Goal: Transaction & Acquisition: Purchase product/service

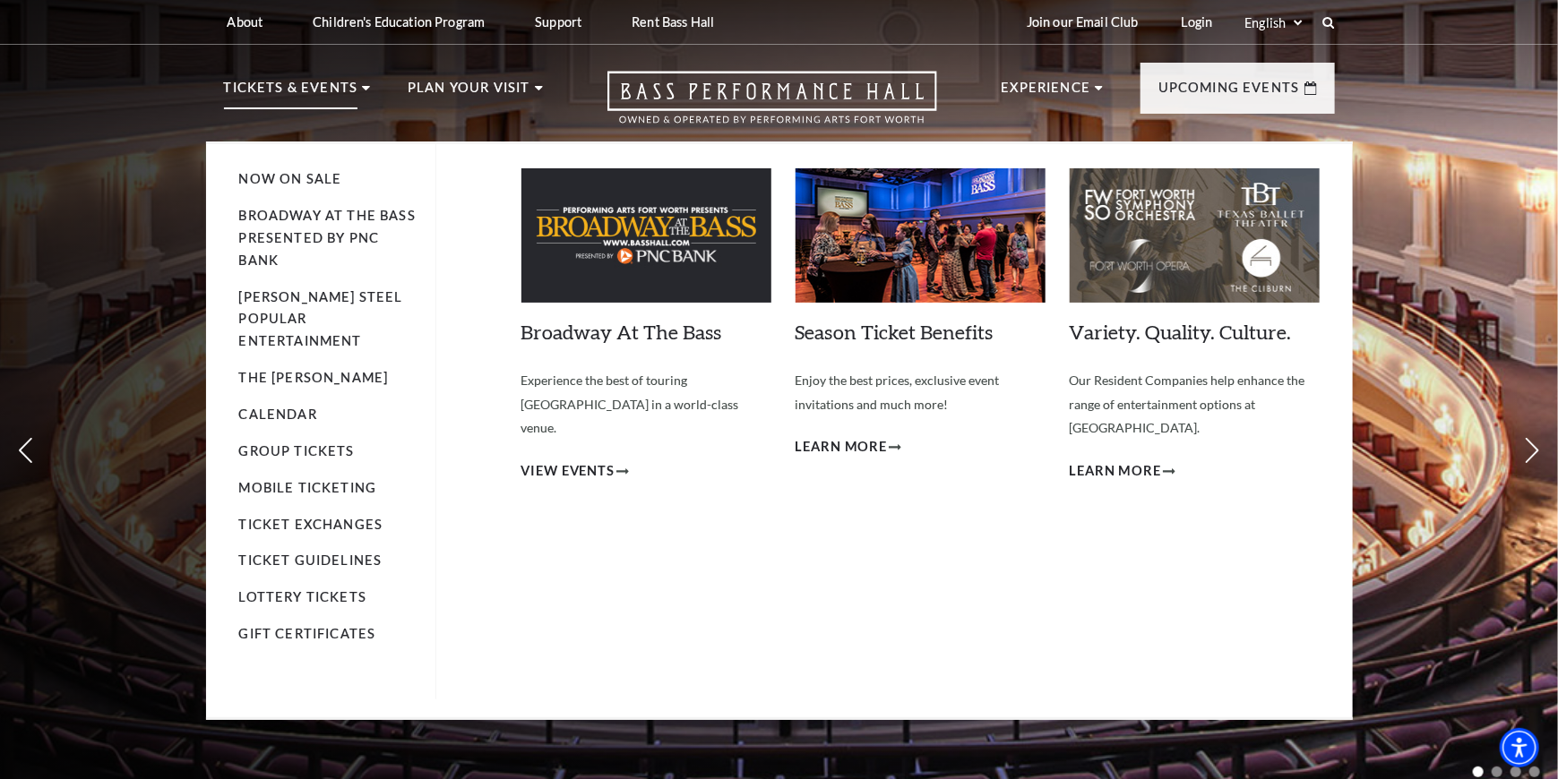
click at [308, 100] on p "Tickets & Events" at bounding box center [291, 93] width 134 height 32
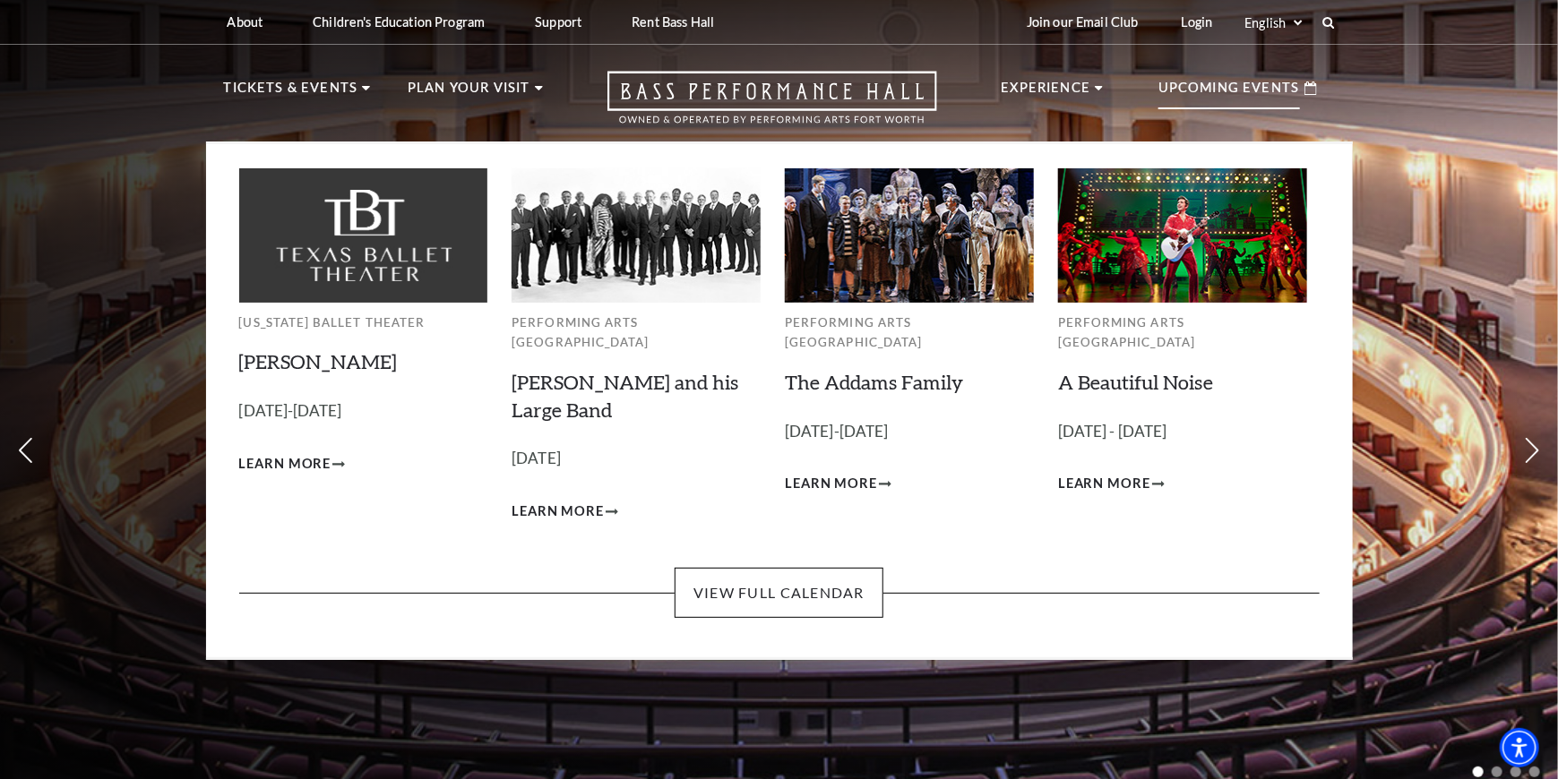
click at [1258, 86] on p "Upcoming Events" at bounding box center [1229, 93] width 142 height 32
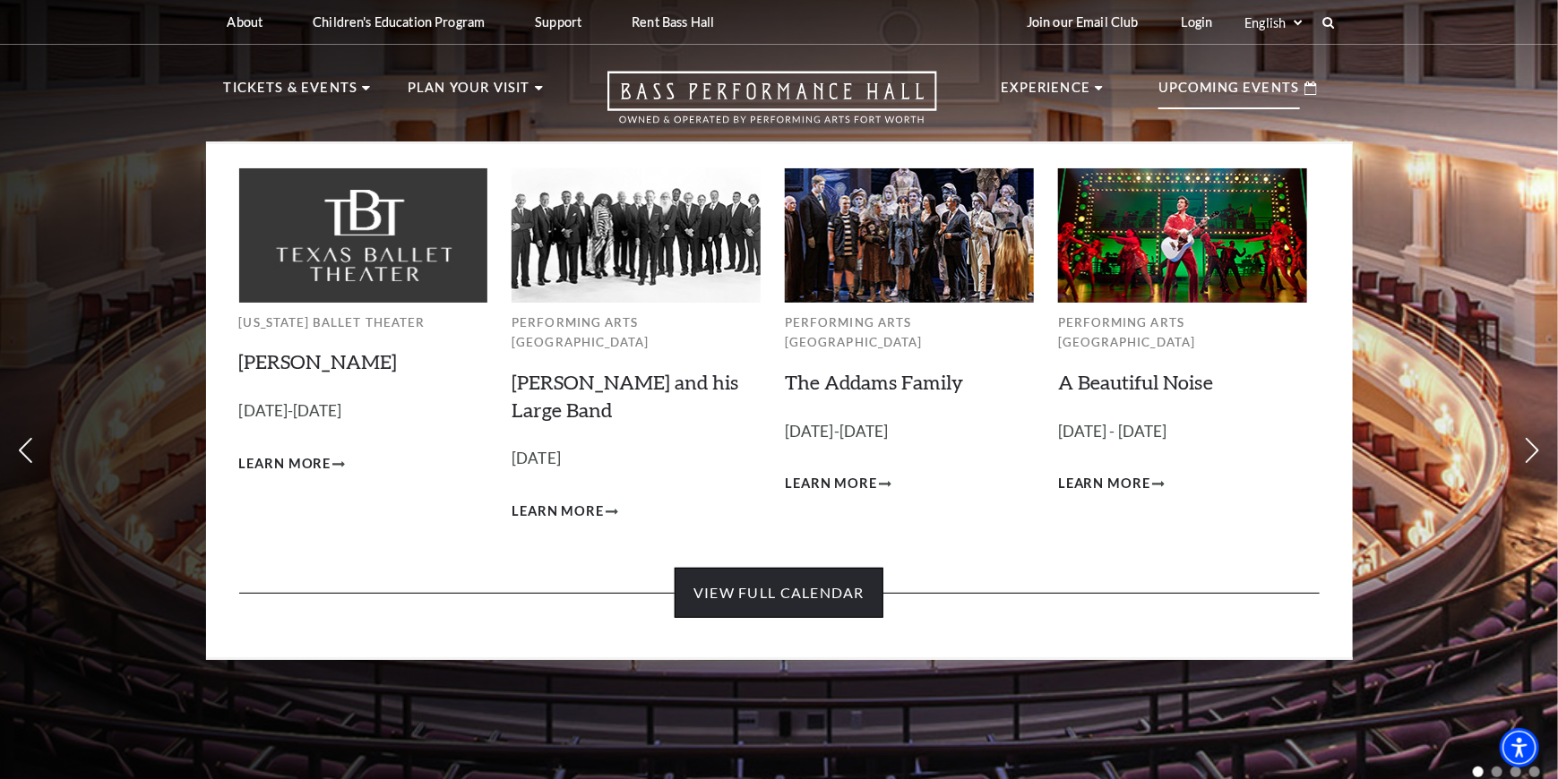
click at [779, 574] on link "View Full Calendar" at bounding box center [778, 593] width 209 height 50
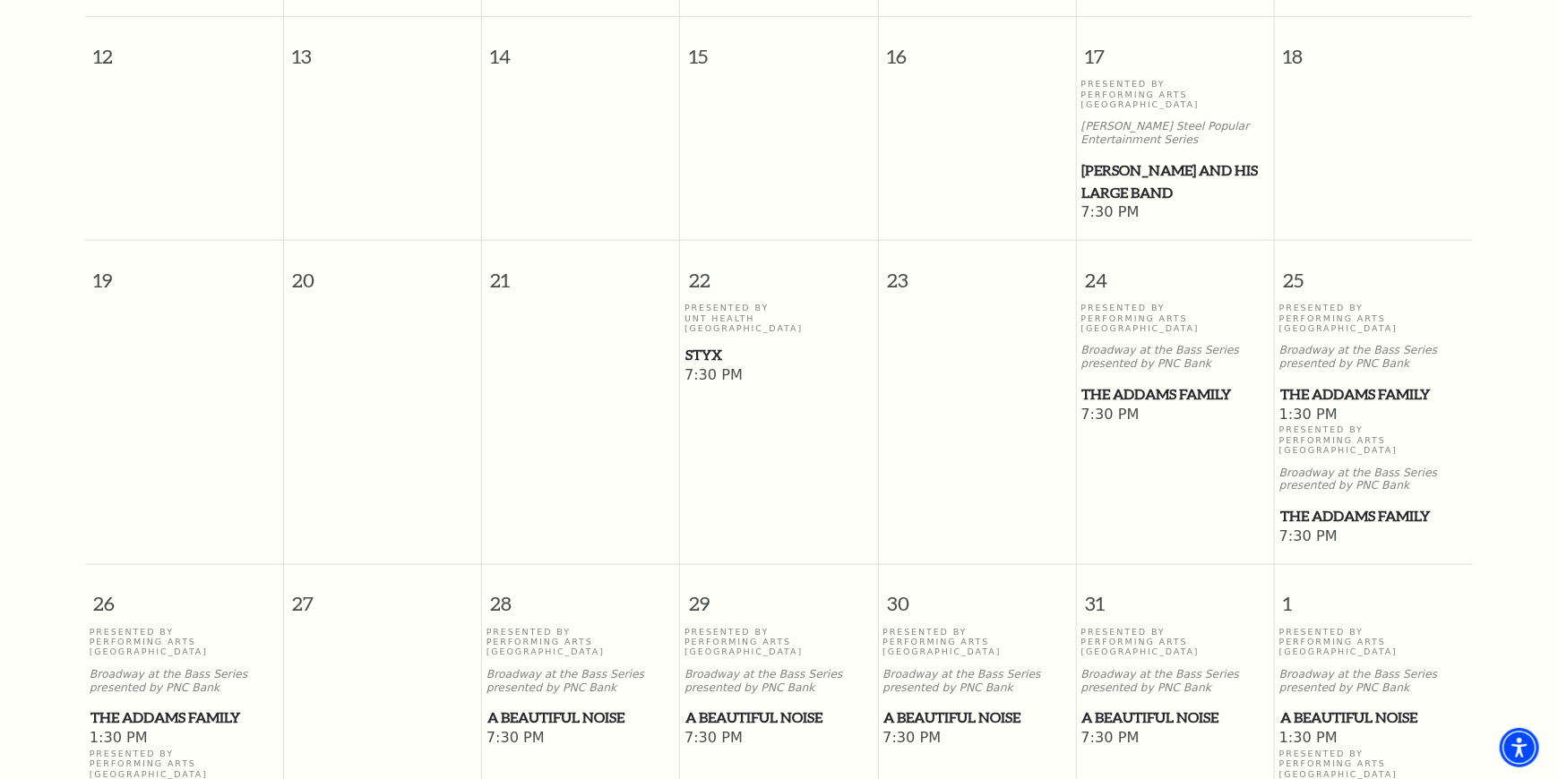
scroll to position [890, 0]
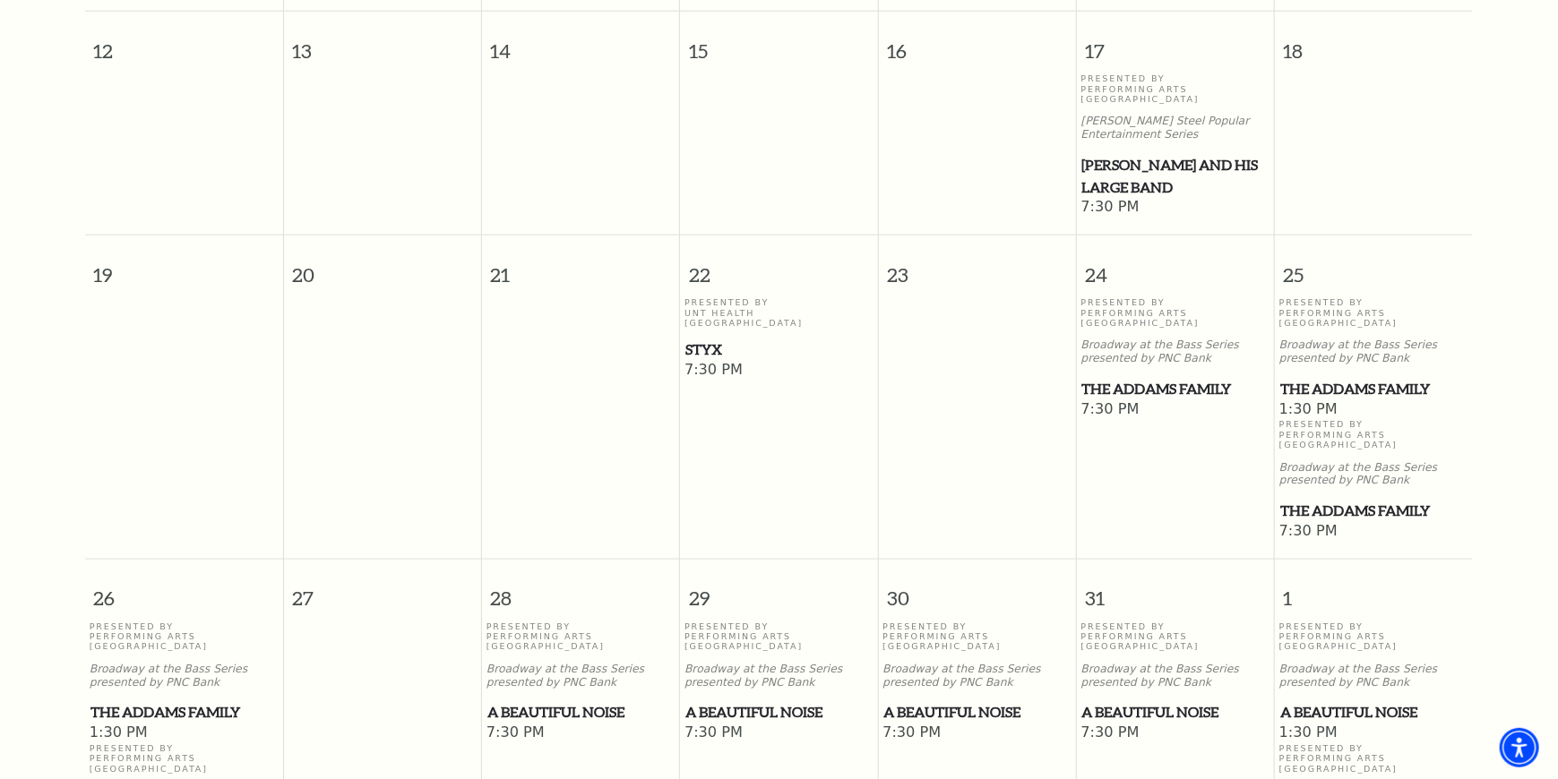
click at [718, 339] on span "Styx" at bounding box center [778, 350] width 187 height 22
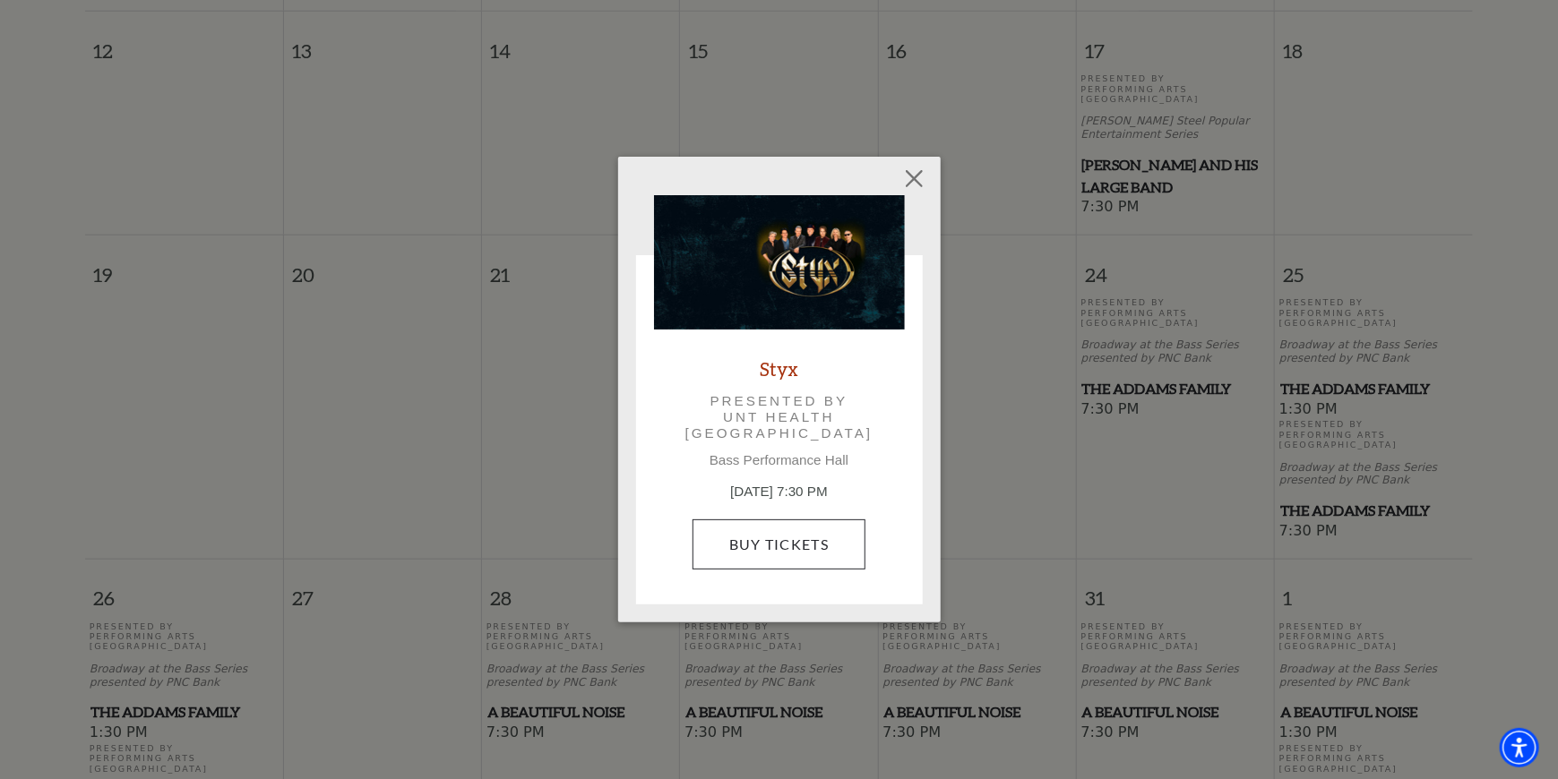
click at [804, 557] on link "Buy Tickets" at bounding box center [778, 545] width 173 height 50
